Goal: Task Accomplishment & Management: Complete application form

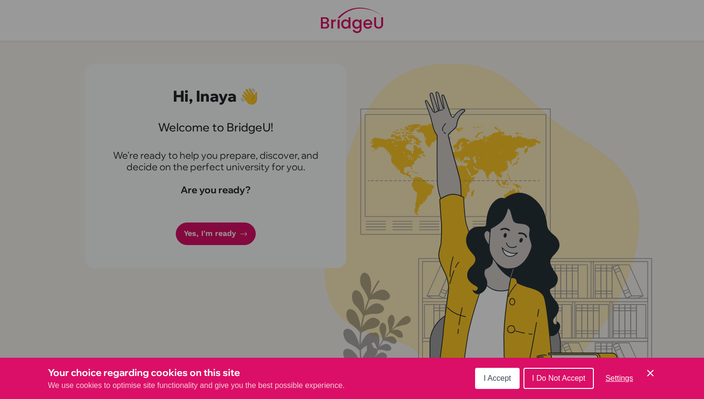
click at [505, 374] on span "I Accept" at bounding box center [497, 378] width 27 height 8
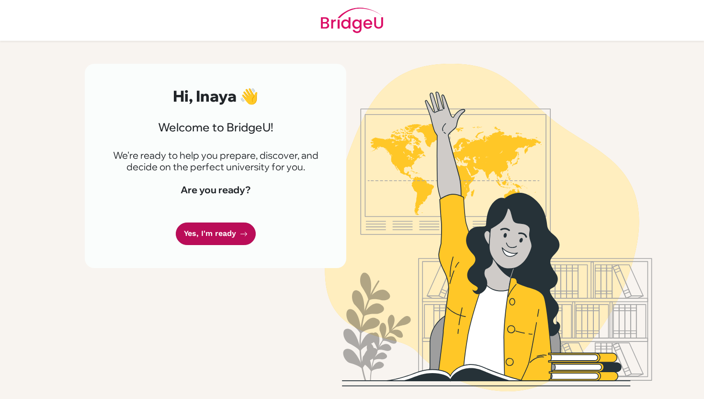
click at [211, 235] on link "Yes, I'm ready" at bounding box center [216, 233] width 80 height 23
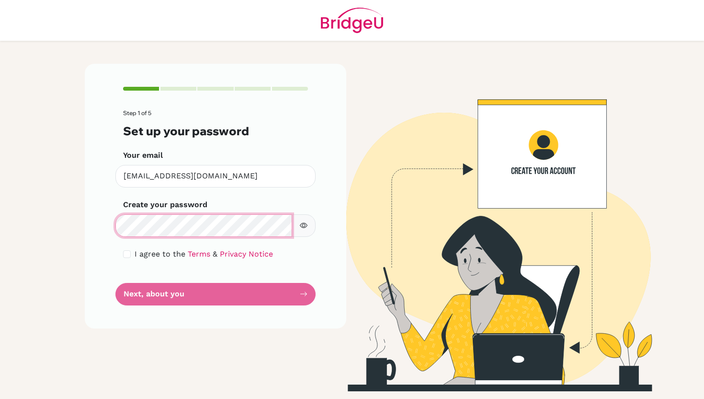
click at [77, 221] on main "Step 1 of 5 Set up your password Your email [EMAIL_ADDRESS][DOMAIN_NAME] Invali…" at bounding box center [352, 199] width 704 height 399
click at [306, 228] on icon "button" at bounding box center [304, 225] width 8 height 8
click at [128, 253] on input "checkbox" at bounding box center [127, 254] width 8 height 8
checkbox input "true"
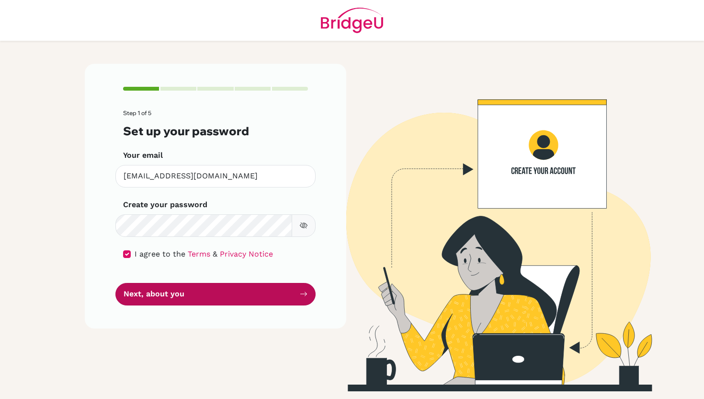
click at [148, 296] on button "Next, about you" at bounding box center [215, 294] width 200 height 23
